Goal: Check status

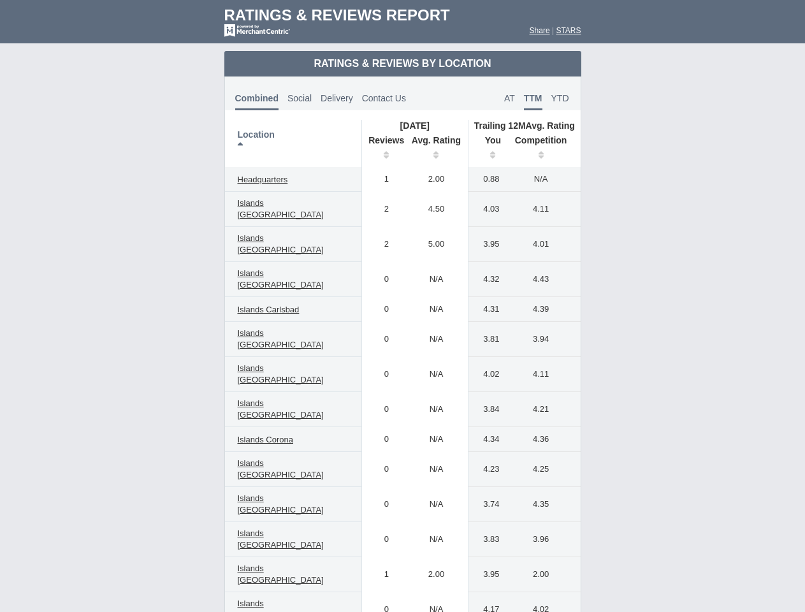
scroll to position [731, 0]
